Goal: Task Accomplishment & Management: Manage account settings

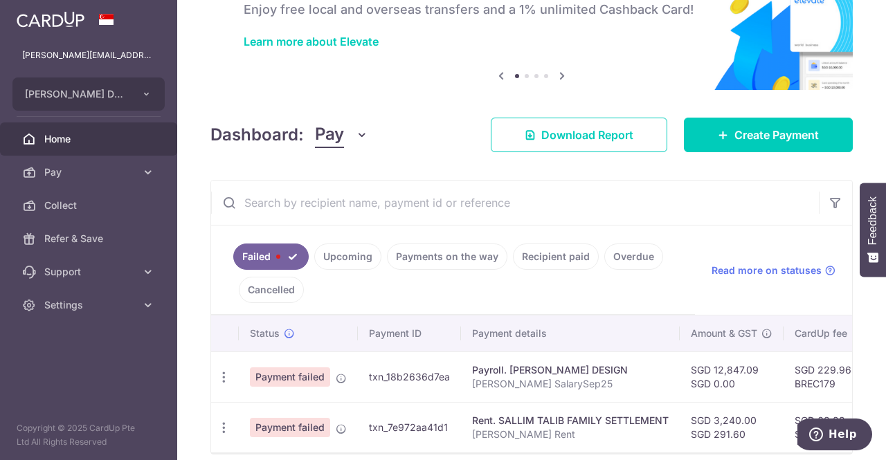
scroll to position [150, 0]
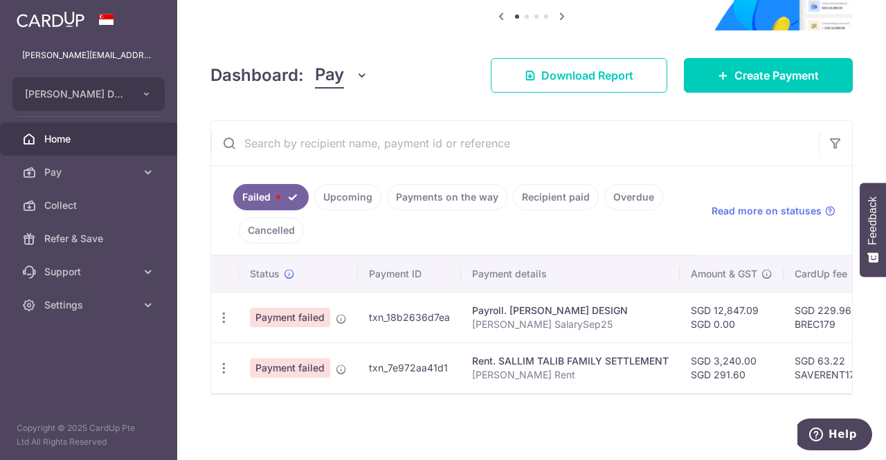
click at [221, 315] on icon "button" at bounding box center [224, 318] width 15 height 15
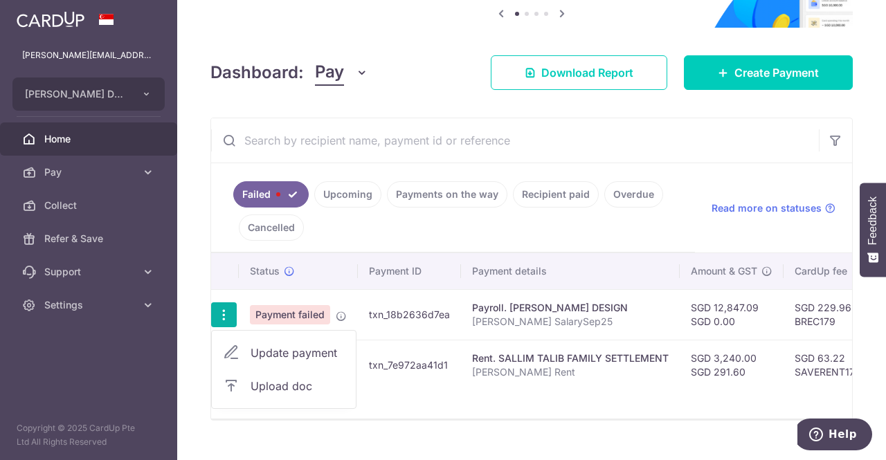
click at [219, 308] on icon "button" at bounding box center [224, 315] width 15 height 15
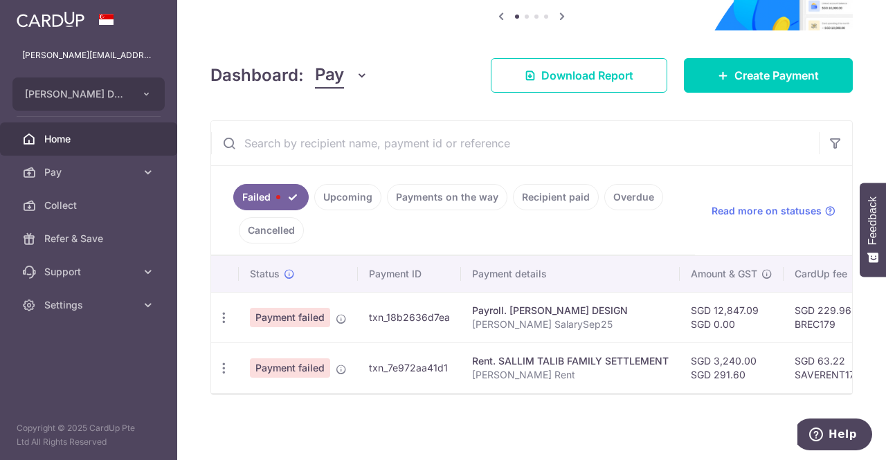
click at [344, 314] on icon at bounding box center [341, 319] width 11 height 11
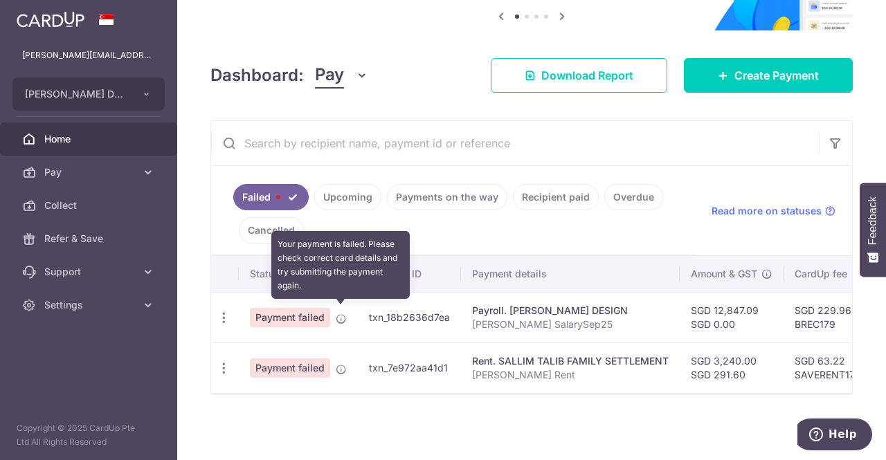
click at [341, 314] on icon at bounding box center [341, 319] width 11 height 11
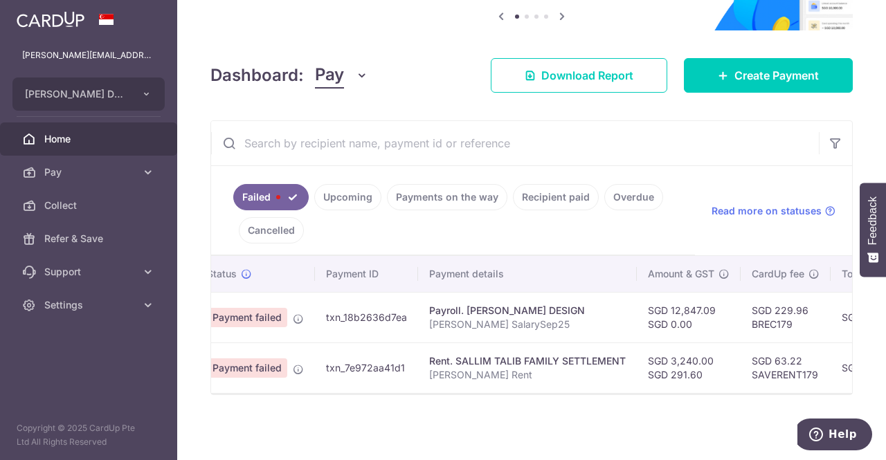
scroll to position [0, 0]
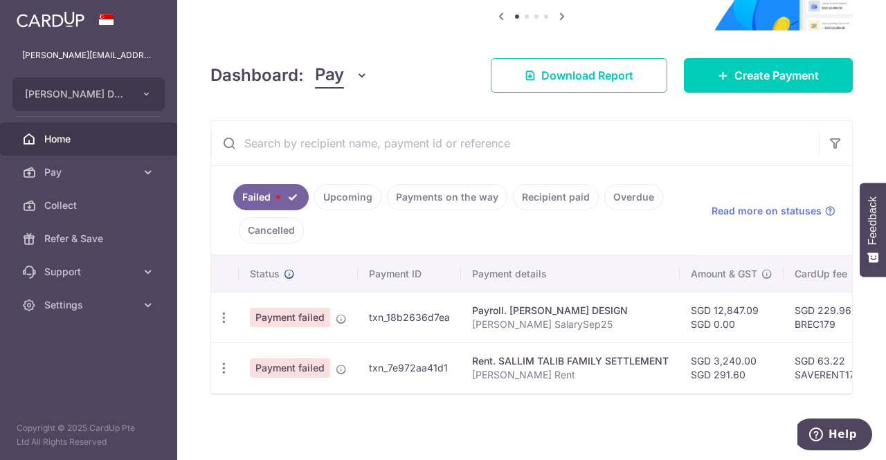
click at [284, 269] on icon at bounding box center [289, 274] width 11 height 11
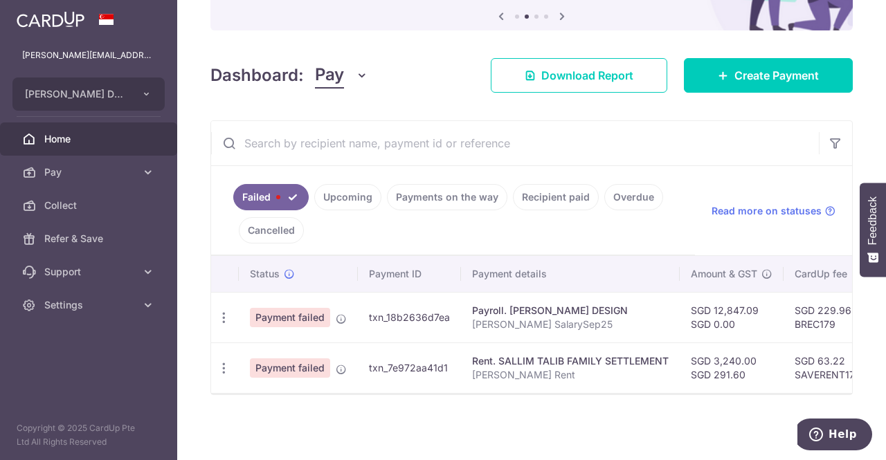
click at [219, 317] on icon "button" at bounding box center [224, 318] width 15 height 15
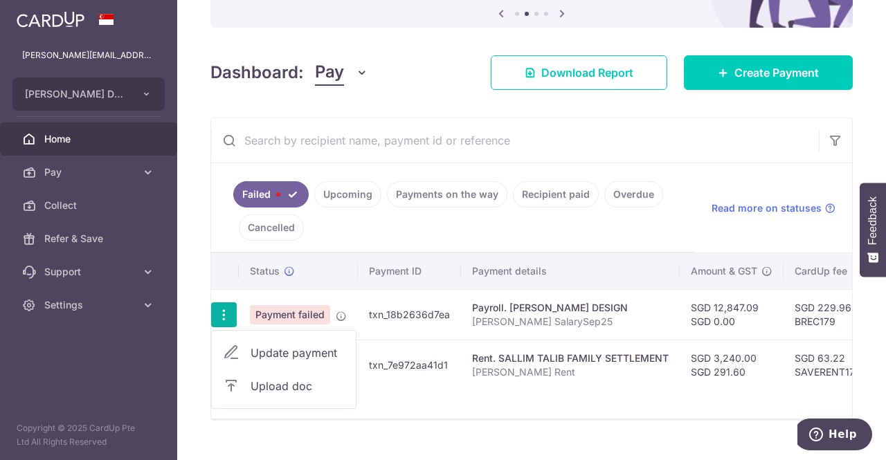
click at [300, 348] on span "Update payment" at bounding box center [298, 353] width 94 height 17
radio input "true"
type input "12,847.09"
type input "MOYA SalarySep25"
type input "MOYASalarySep25"
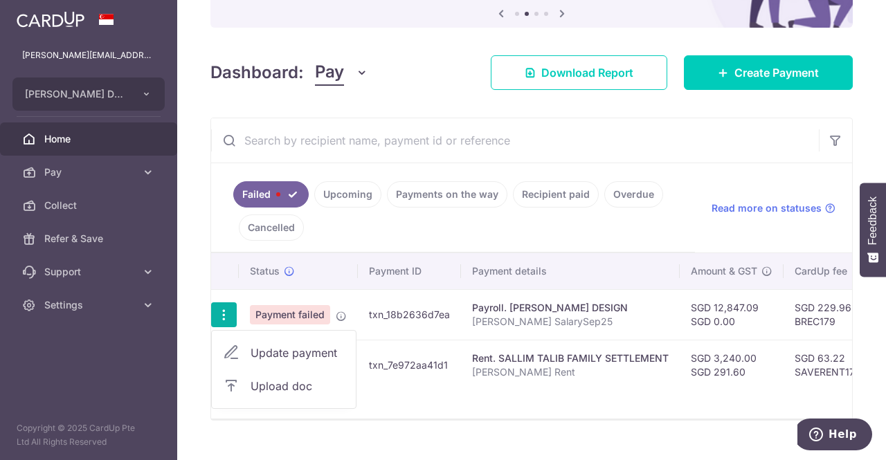
type input "BREC179"
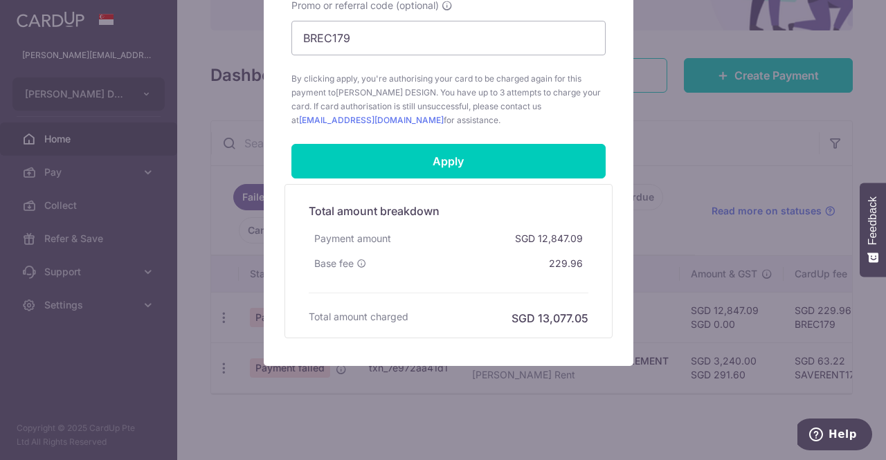
scroll to position [760, 0]
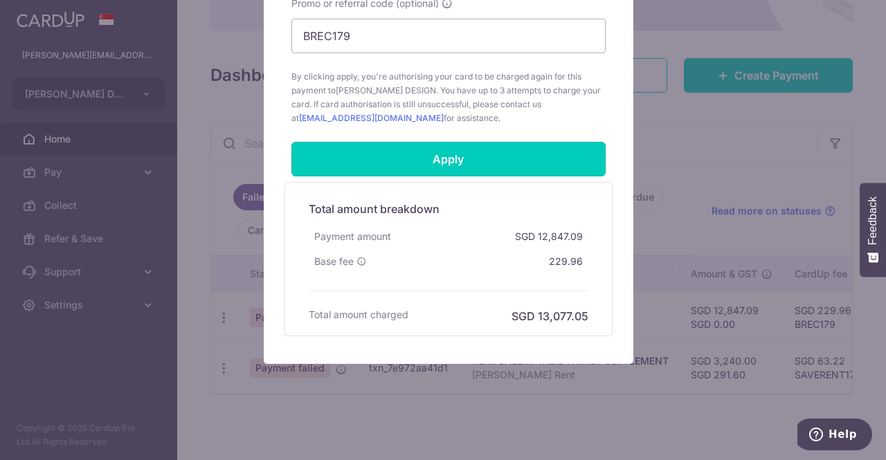
click at [464, 161] on input "Apply" at bounding box center [448, 159] width 314 height 35
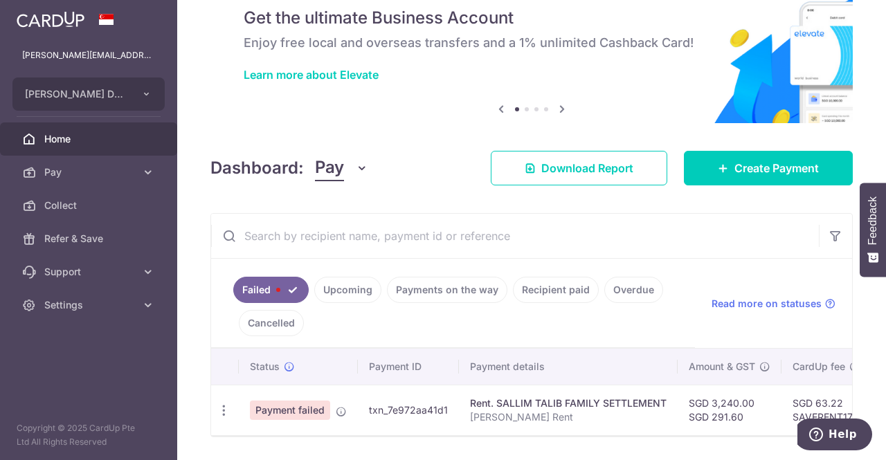
scroll to position [100, 0]
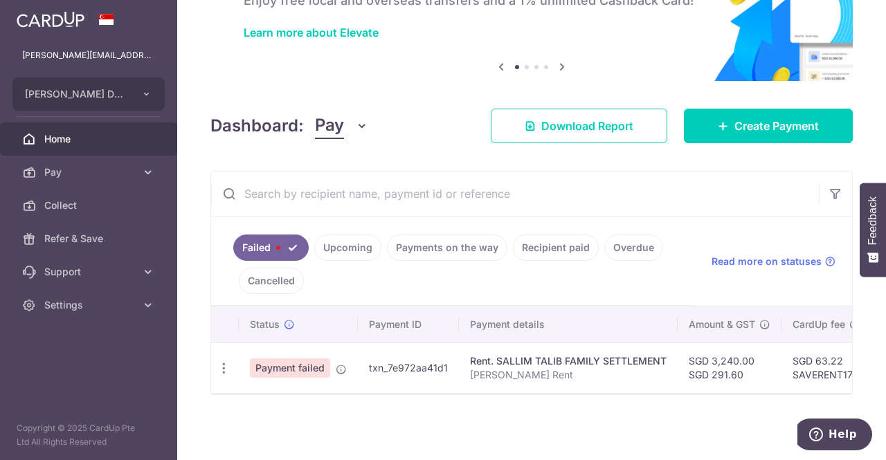
click at [277, 246] on span at bounding box center [278, 248] width 4 height 4
click at [347, 247] on link "Upcoming" at bounding box center [347, 248] width 67 height 26
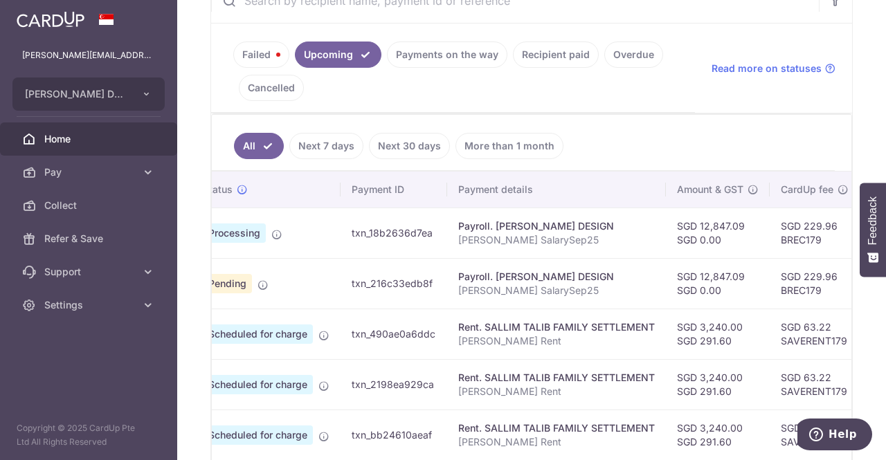
scroll to position [0, 0]
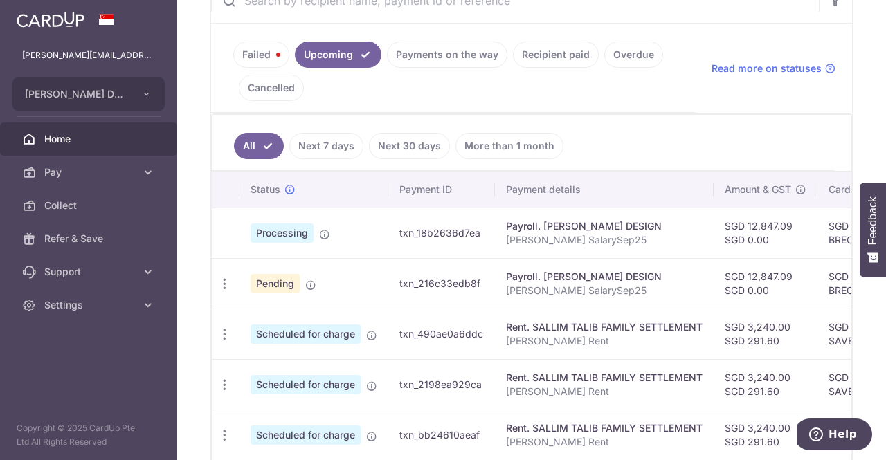
click at [309, 280] on icon at bounding box center [310, 285] width 11 height 11
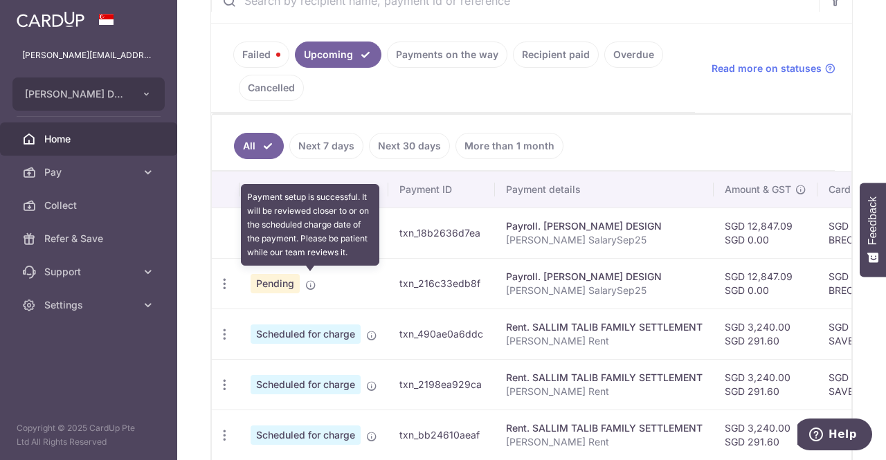
click at [224, 282] on icon "button" at bounding box center [224, 284] width 15 height 15
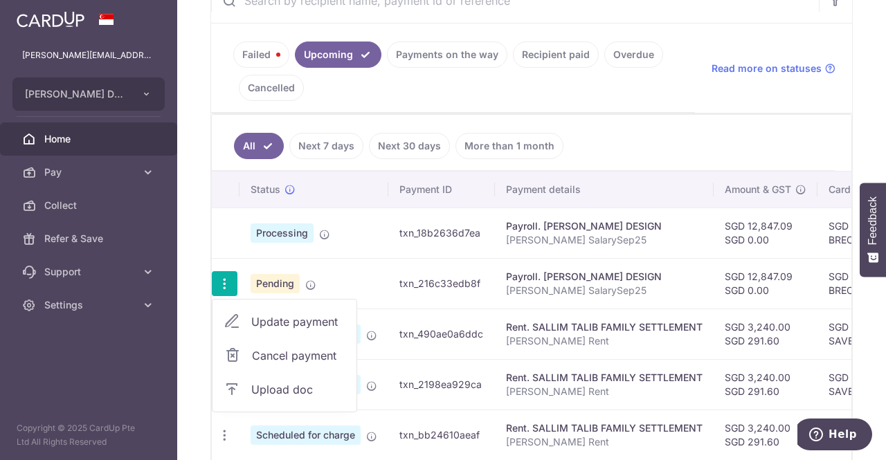
click at [308, 314] on span "Update payment" at bounding box center [298, 322] width 94 height 17
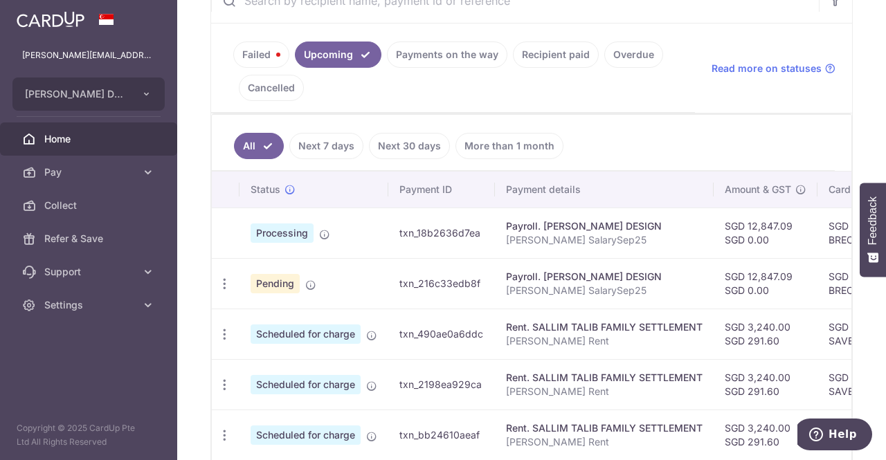
radio input "true"
type input "12,847.09"
type input "07/11/2025"
type input "MOYA SalarySep25"
type input "MOYASalarySep25"
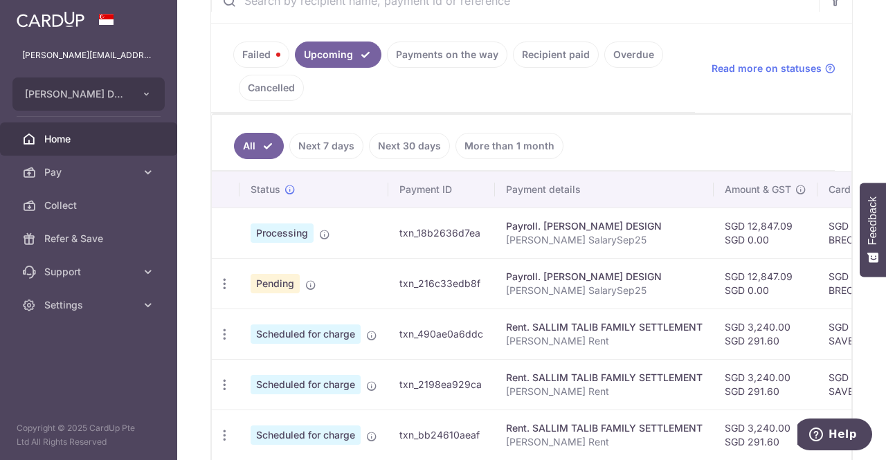
type input "BREC179"
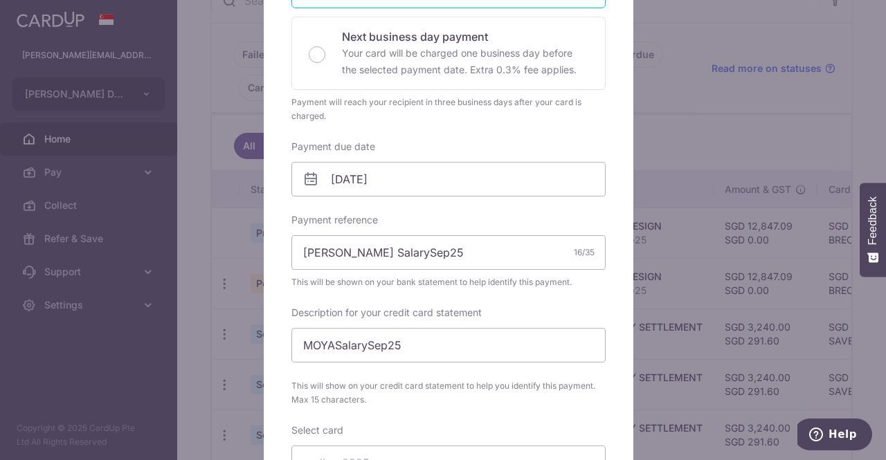
scroll to position [313, 0]
click at [678, 83] on div "Edit payment By clicking apply, you will make changes to all payments to MOYA D…" at bounding box center [443, 230] width 886 height 460
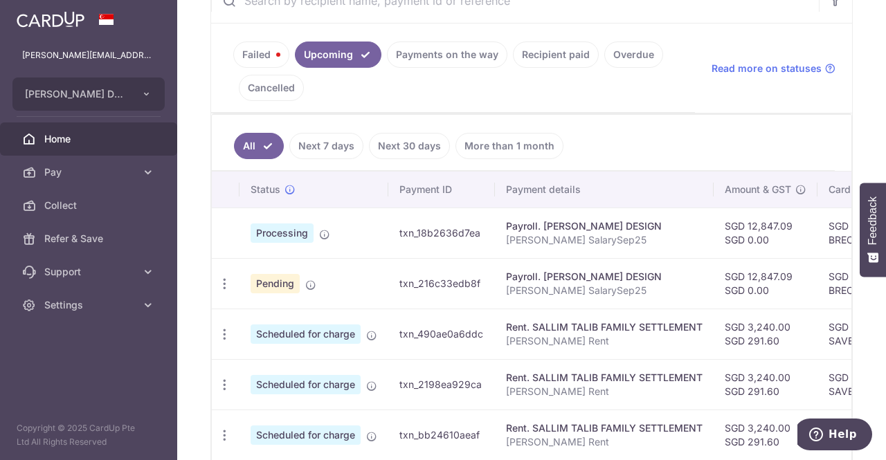
click at [284, 237] on span "Processing" at bounding box center [282, 233] width 63 height 19
click at [289, 224] on span "Processing" at bounding box center [282, 233] width 63 height 19
click at [287, 237] on span "Processing" at bounding box center [282, 233] width 63 height 19
click at [356, 226] on td "Processing" at bounding box center [313, 233] width 149 height 51
click at [281, 228] on span "Processing" at bounding box center [282, 233] width 63 height 19
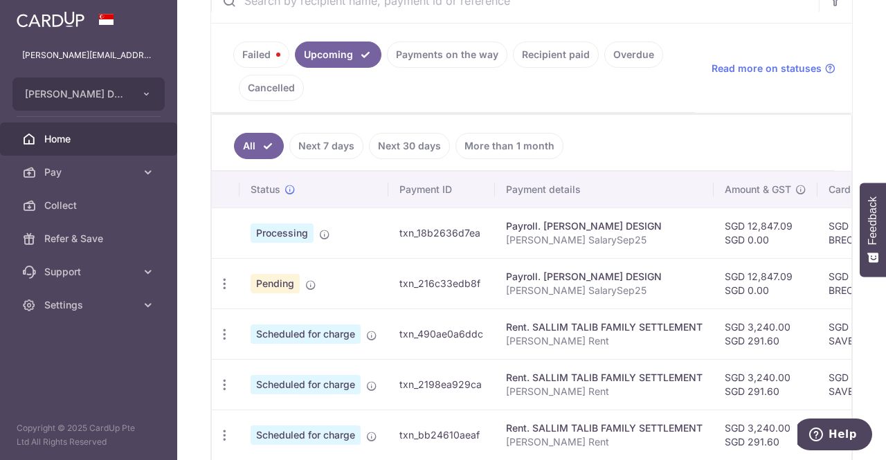
click at [352, 235] on td "Processing" at bounding box center [313, 233] width 149 height 51
click at [455, 53] on link "Payments on the way" at bounding box center [447, 55] width 120 height 26
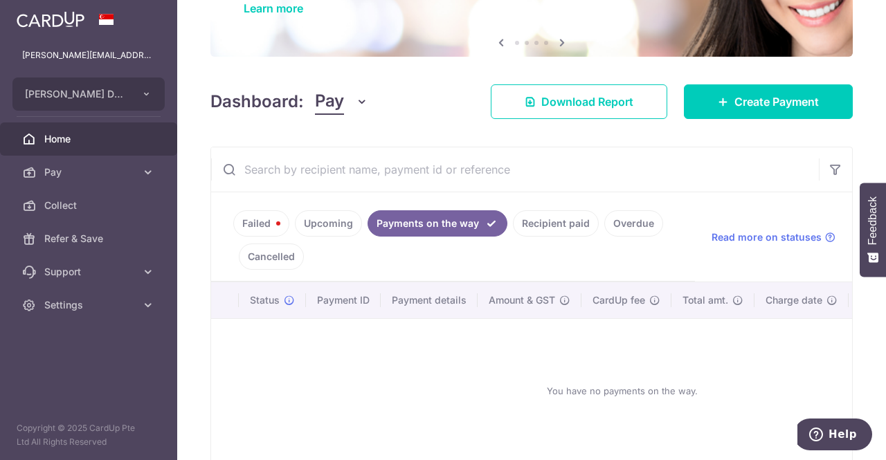
scroll to position [194, 0]
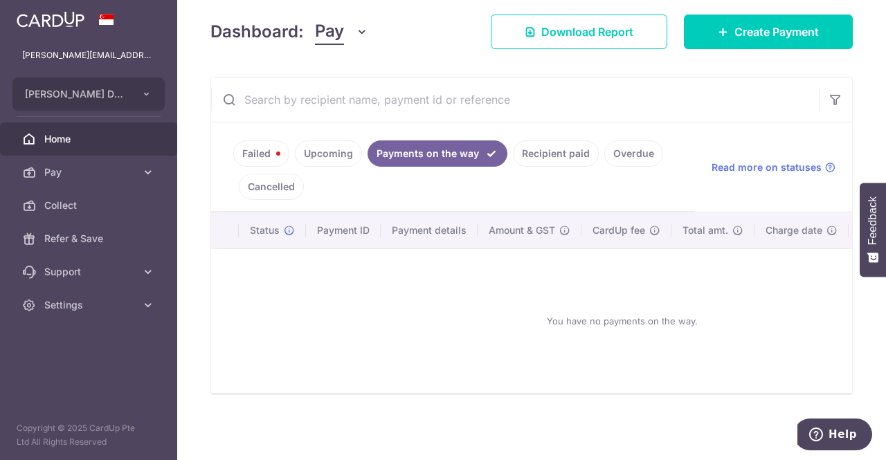
click at [259, 148] on link "Failed" at bounding box center [261, 154] width 56 height 26
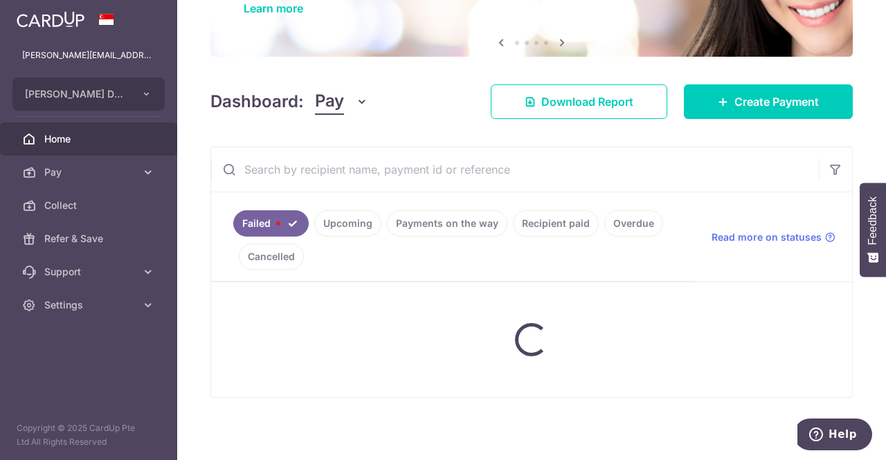
scroll to position [100, 0]
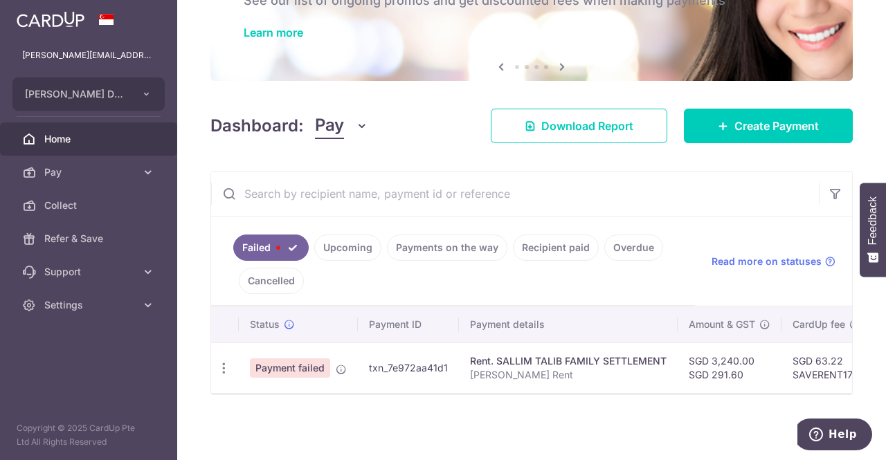
click at [339, 364] on icon at bounding box center [341, 369] width 11 height 11
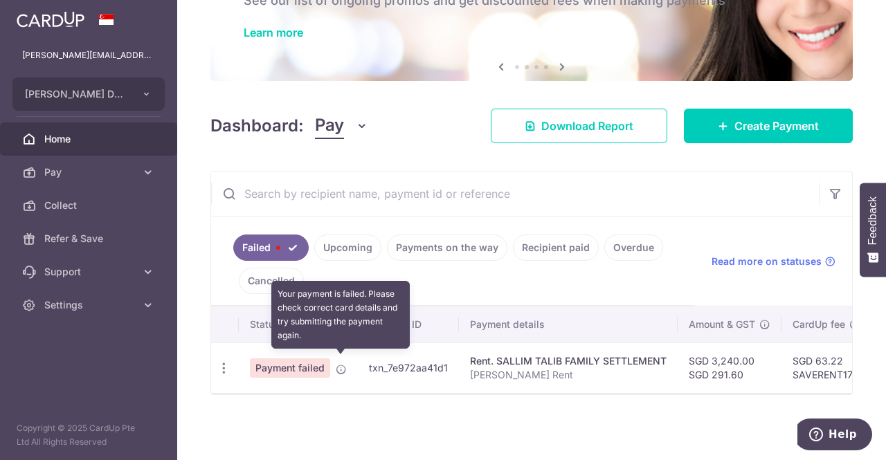
click at [473, 253] on link "Payments on the way" at bounding box center [447, 248] width 120 height 26
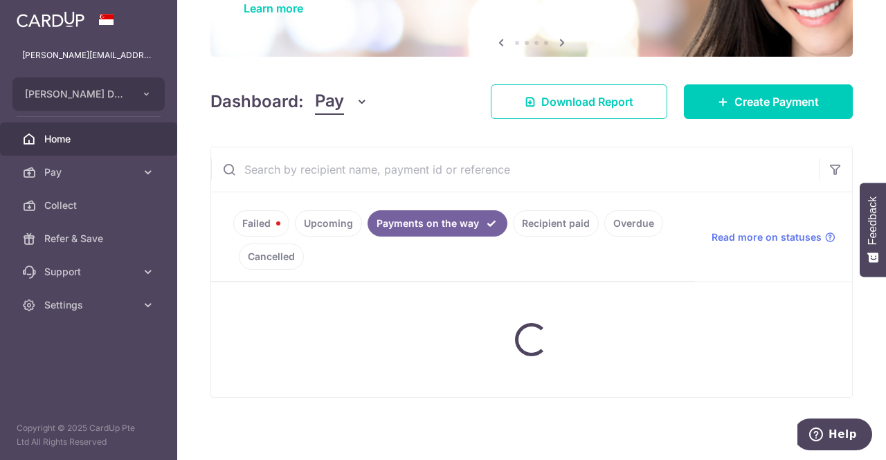
scroll to position [194, 0]
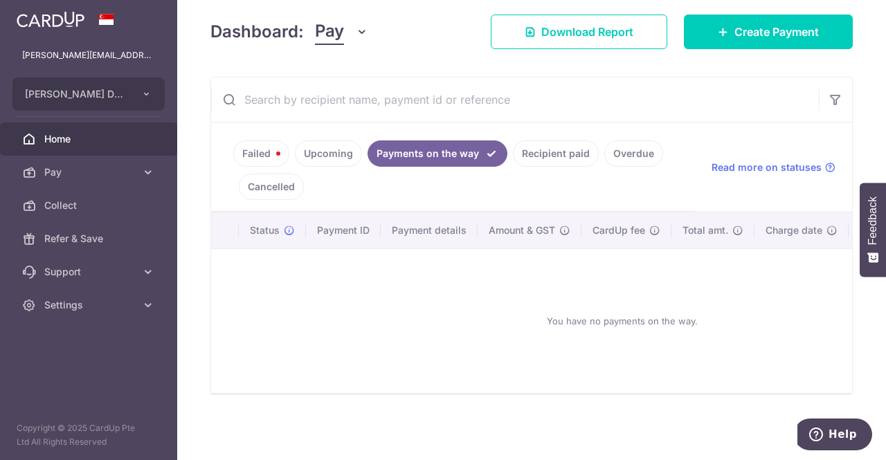
click at [265, 147] on link "Failed" at bounding box center [261, 154] width 56 height 26
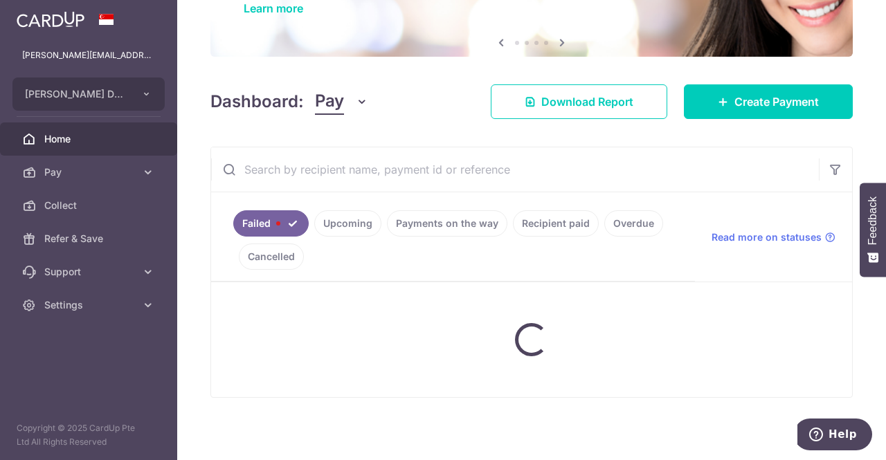
scroll to position [100, 0]
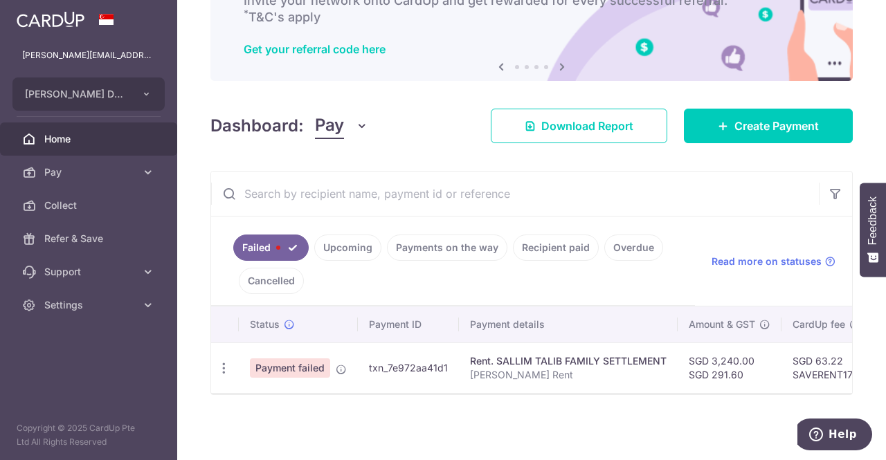
click at [222, 363] on icon "button" at bounding box center [224, 368] width 15 height 15
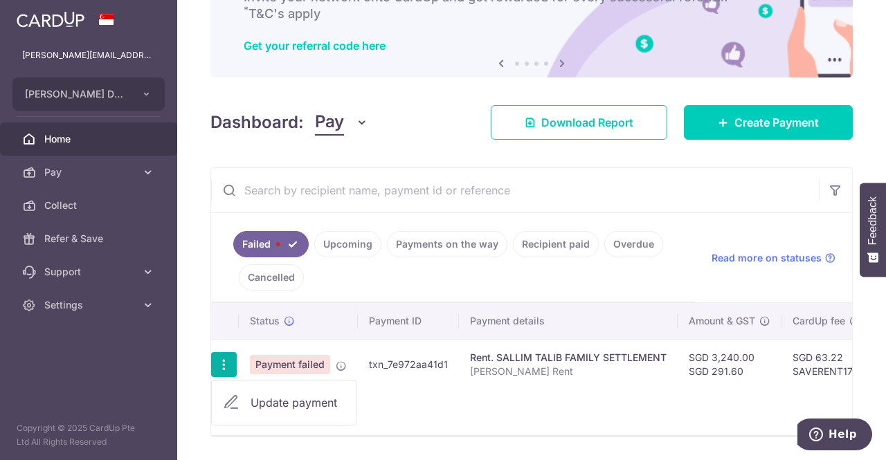
scroll to position [145, 0]
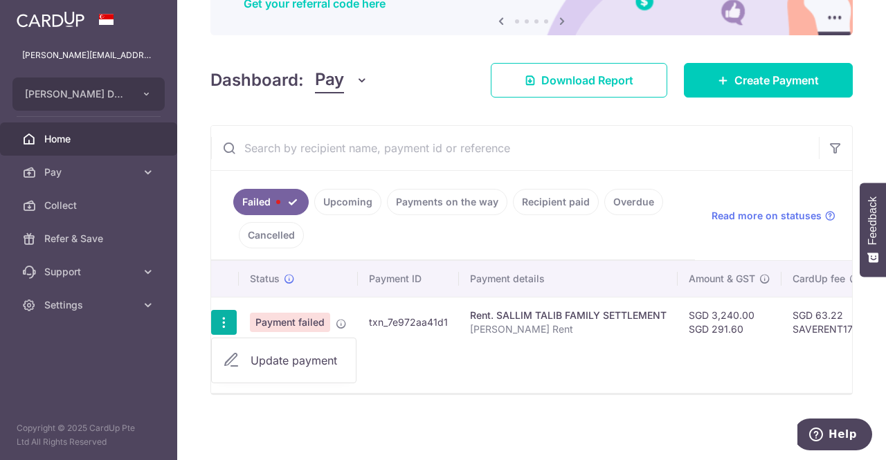
click at [299, 353] on span "Update payment" at bounding box center [298, 360] width 94 height 17
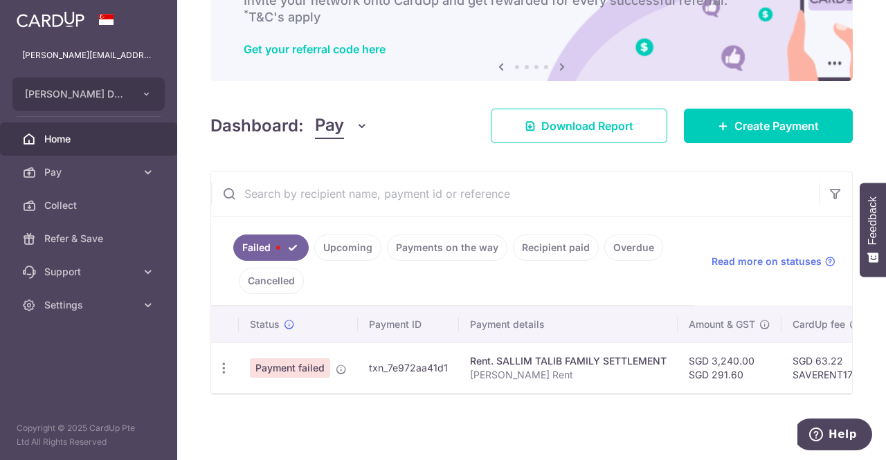
scroll to position [100, 0]
type input "3,240.00"
type input "291.60"
radio input "true"
type input "MOYA Rent"
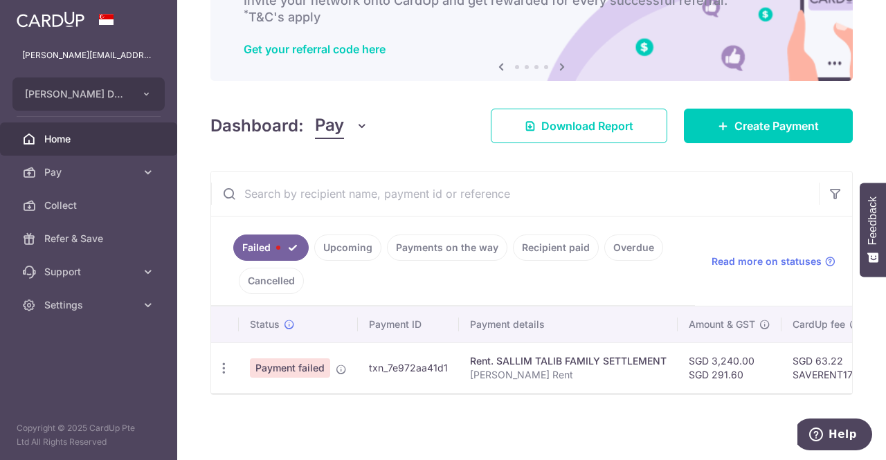
type input "MOYA Rent"
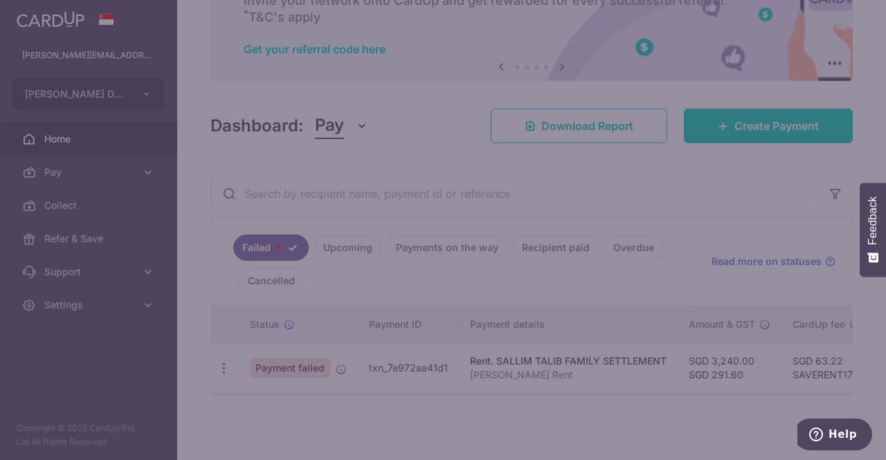
type input "SAVERENT179"
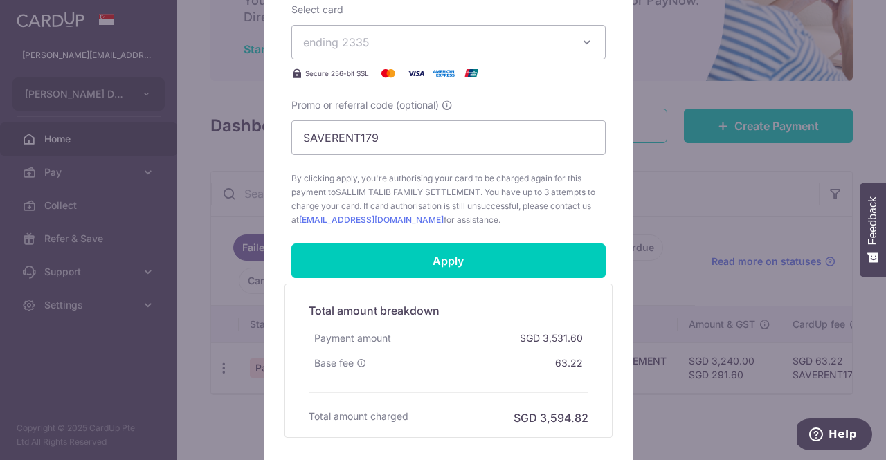
scroll to position [775, 0]
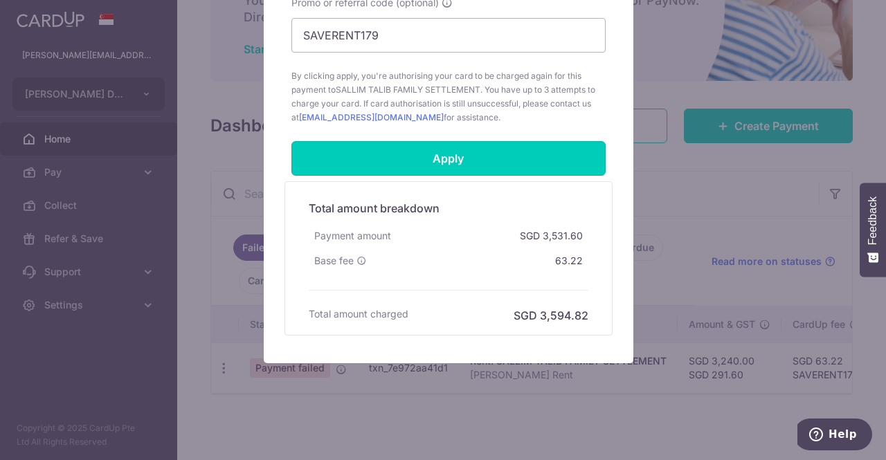
click at [487, 158] on input "Apply" at bounding box center [448, 158] width 314 height 35
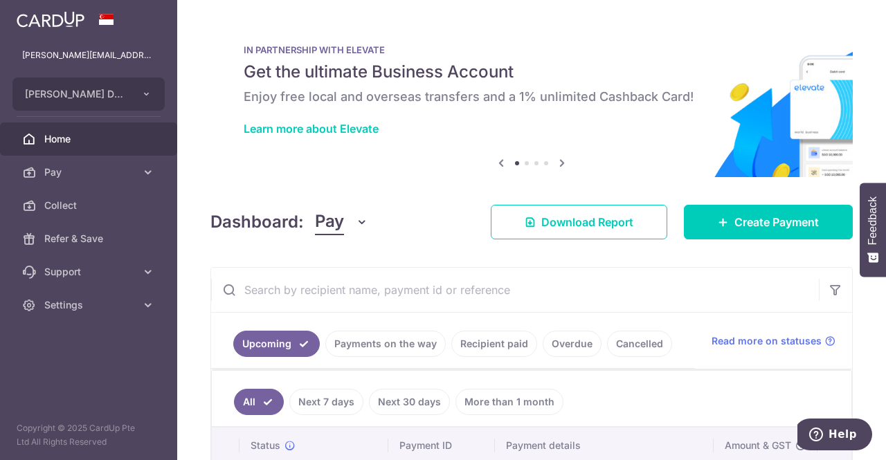
click at [401, 334] on link "Payments on the way" at bounding box center [385, 344] width 120 height 26
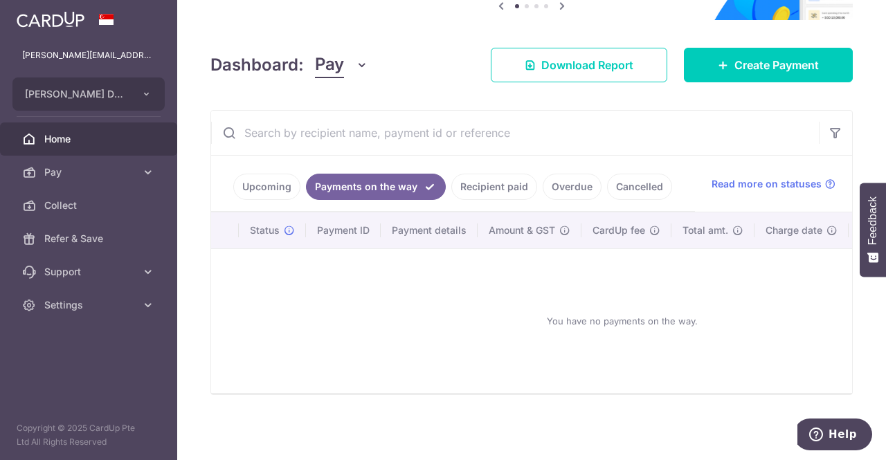
scroll to position [161, 0]
click at [271, 182] on link "Upcoming" at bounding box center [266, 187] width 67 height 26
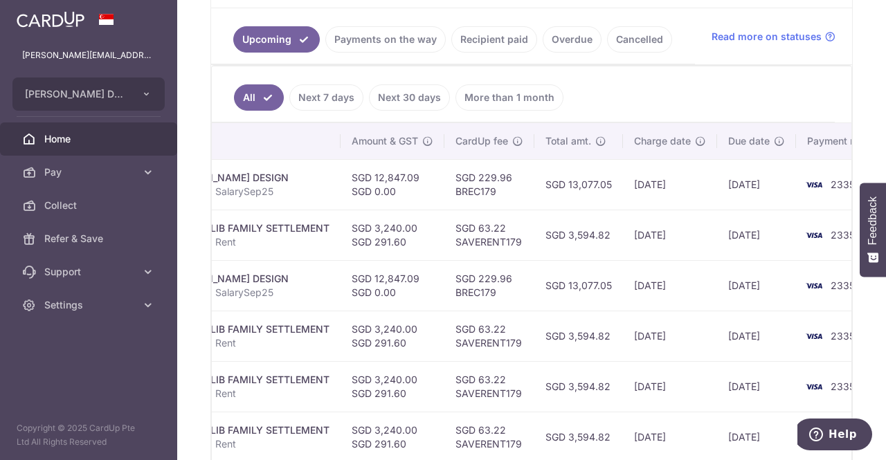
scroll to position [0, 424]
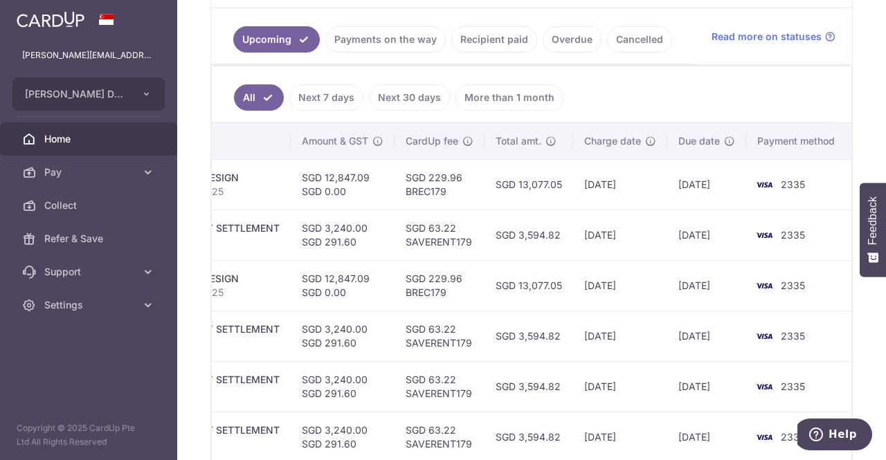
click at [145, 314] on link "Settings" at bounding box center [88, 305] width 177 height 33
click at [65, 379] on link "Logout" at bounding box center [88, 371] width 177 height 33
